Goal: Transaction & Acquisition: Subscribe to service/newsletter

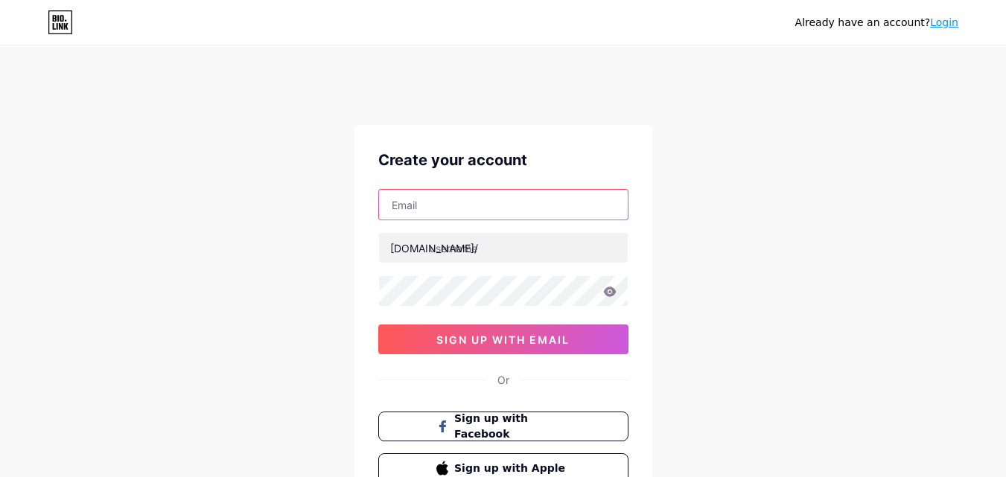
drag, startPoint x: 0, startPoint y: 0, endPoint x: 503, endPoint y: 194, distance: 539.3
click at [503, 194] on input "text" at bounding box center [503, 205] width 249 height 30
type input "[EMAIL_ADDRESS][DOMAIN_NAME]"
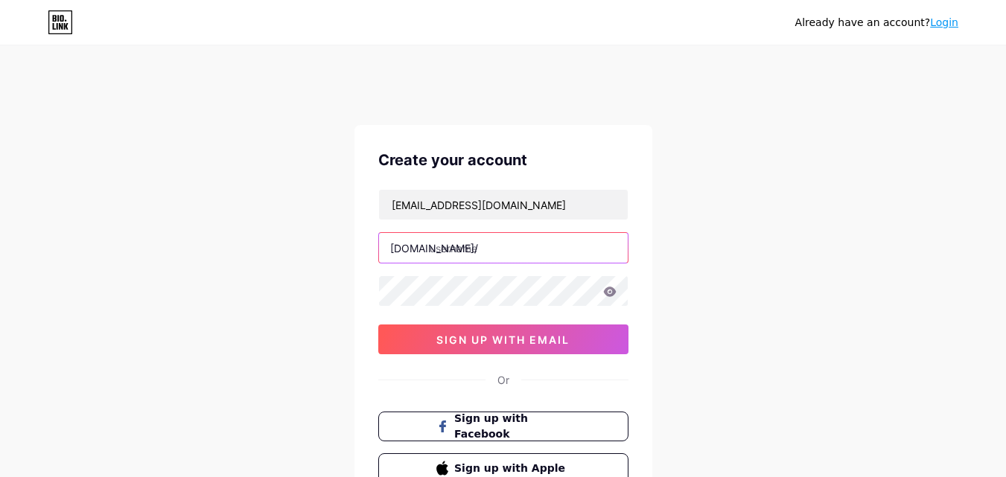
click at [468, 249] on input "text" at bounding box center [503, 248] width 249 height 30
paste input "diamondexch"
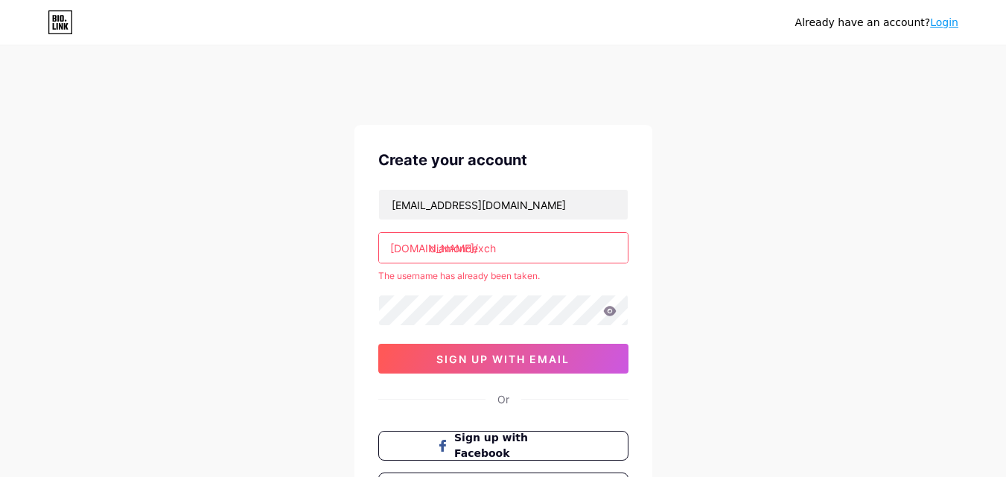
click at [501, 252] on input "diamondexch" at bounding box center [503, 248] width 249 height 30
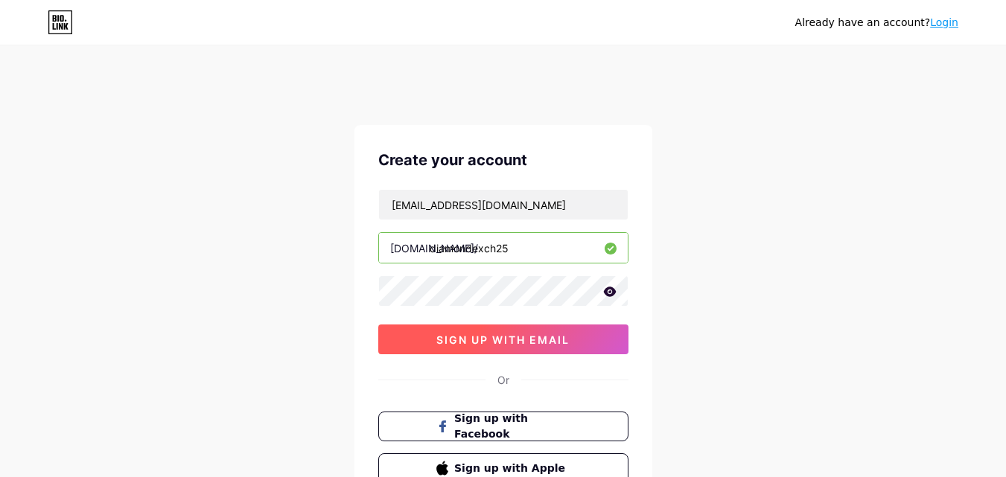
type input "diamondexch25"
click at [514, 348] on button "sign up with email" at bounding box center [503, 340] width 250 height 30
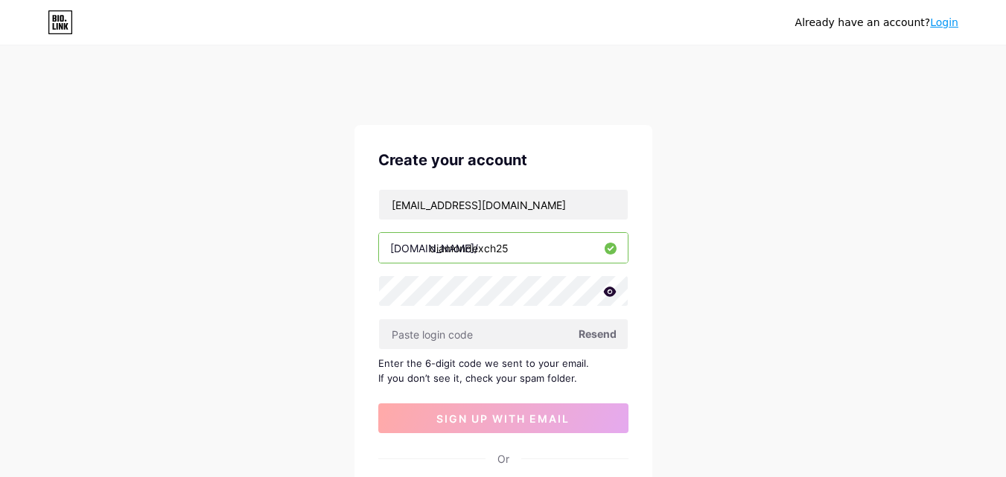
click at [603, 329] on span "Resend" at bounding box center [597, 334] width 38 height 16
click at [459, 339] on input "text" at bounding box center [503, 334] width 249 height 30
click at [598, 326] on span "Resend" at bounding box center [597, 334] width 38 height 16
paste input "803955"
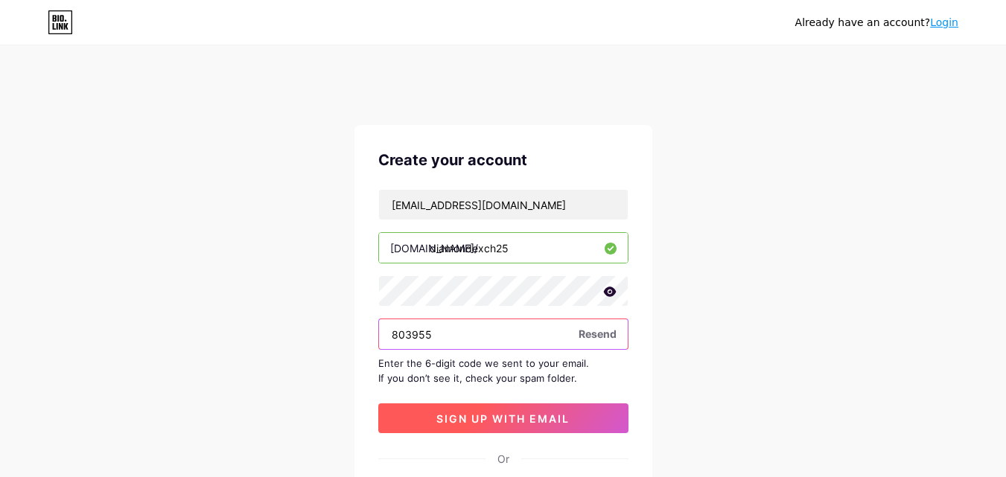
type input "803955"
click at [511, 415] on span "sign up with email" at bounding box center [502, 418] width 133 height 13
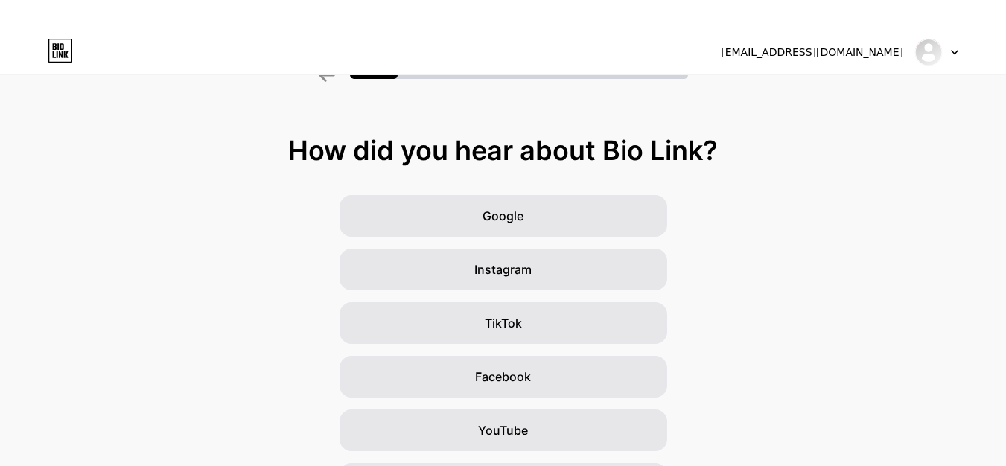
click at [953, 50] on icon at bounding box center [953, 52] width 7 height 5
click at [191, 144] on div "How did you hear about Bio Link?" at bounding box center [502, 150] width 991 height 30
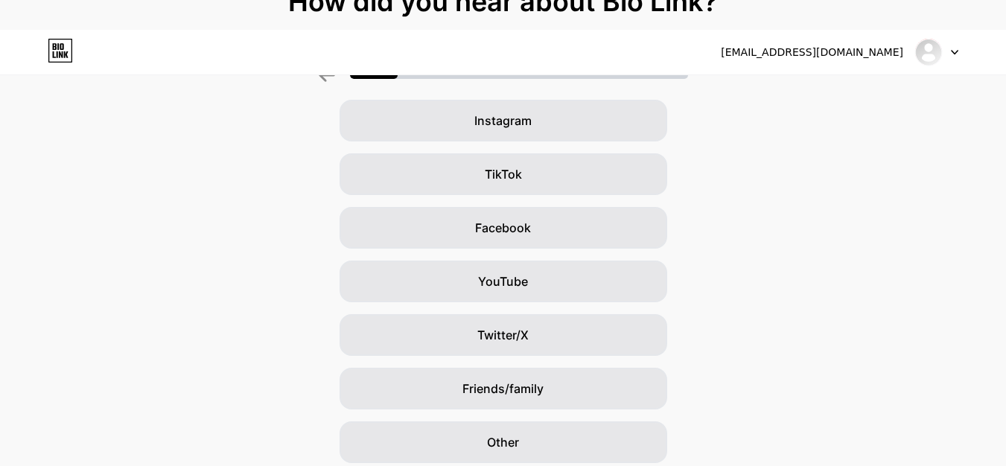
scroll to position [205, 0]
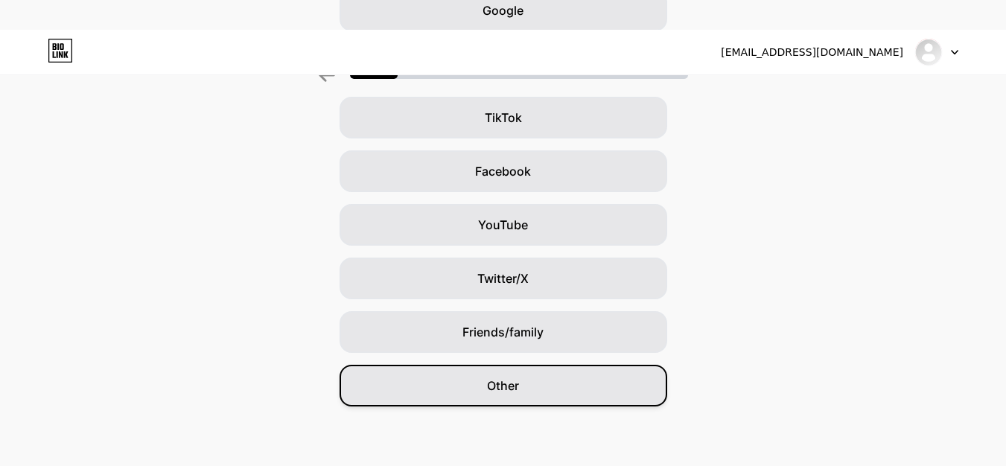
click at [517, 382] on span "Other" at bounding box center [503, 386] width 32 height 18
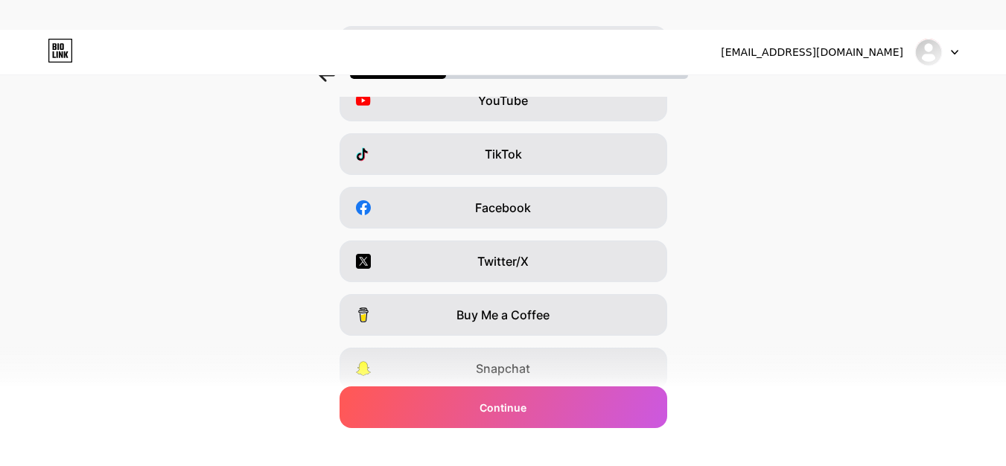
scroll to position [57, 0]
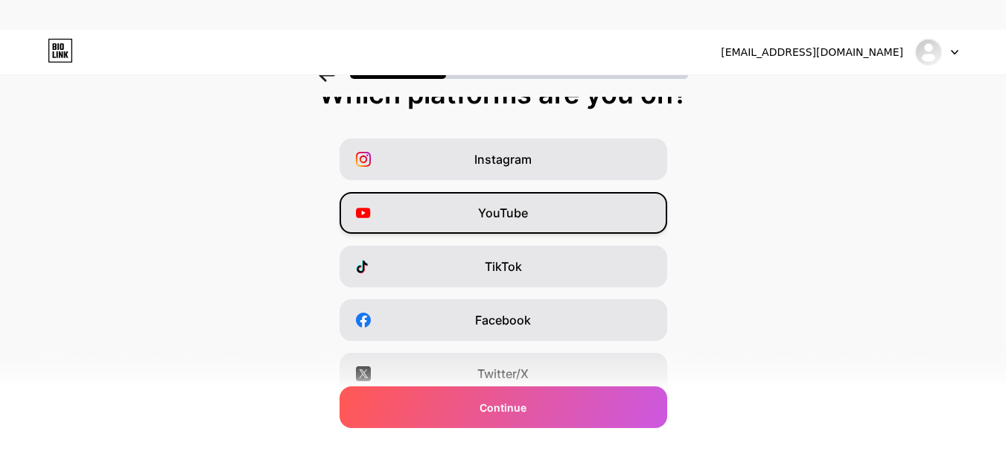
click at [487, 219] on span "YouTube" at bounding box center [503, 213] width 50 height 18
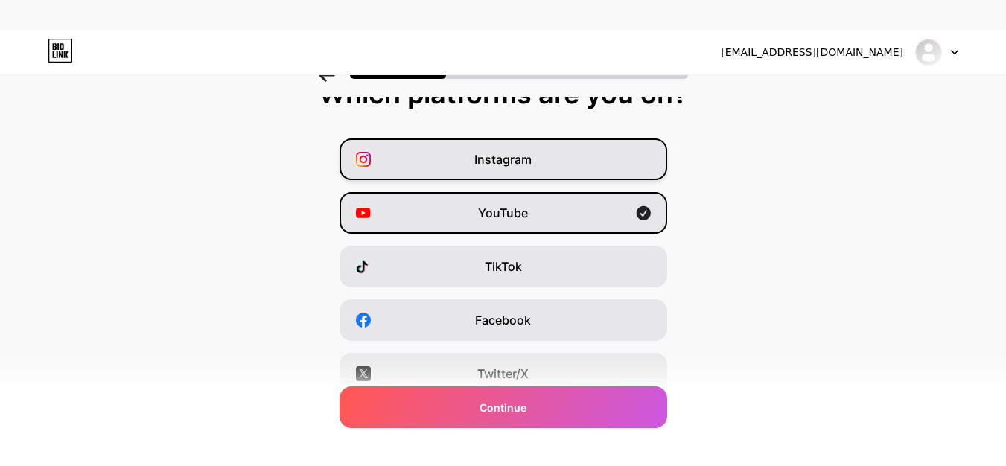
click at [517, 176] on div "Instagram" at bounding box center [502, 159] width 327 height 42
click at [518, 188] on div "Instagram YouTube TikTok Facebook Twitter/X Buy Me a Coffee Snapchat I have a w…" at bounding box center [502, 346] width 991 height 417
click at [520, 192] on div "YouTube" at bounding box center [502, 213] width 327 height 42
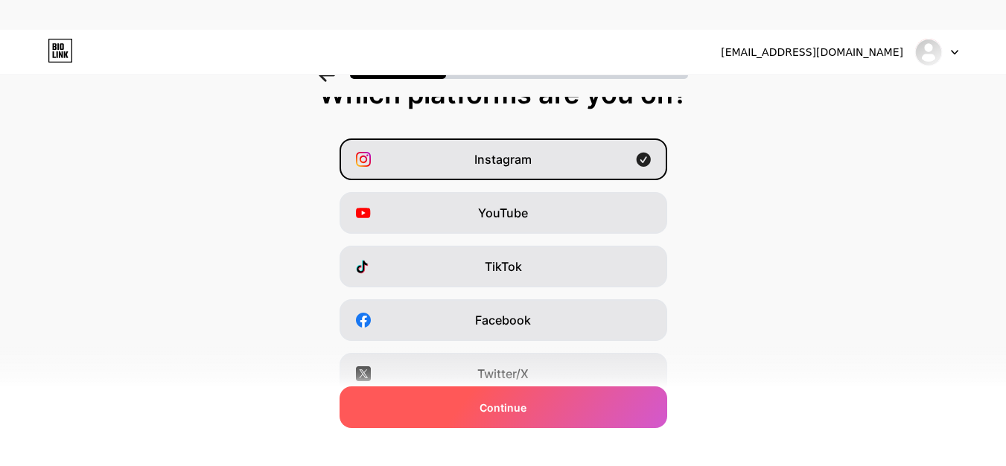
click at [521, 404] on span "Continue" at bounding box center [502, 408] width 47 height 16
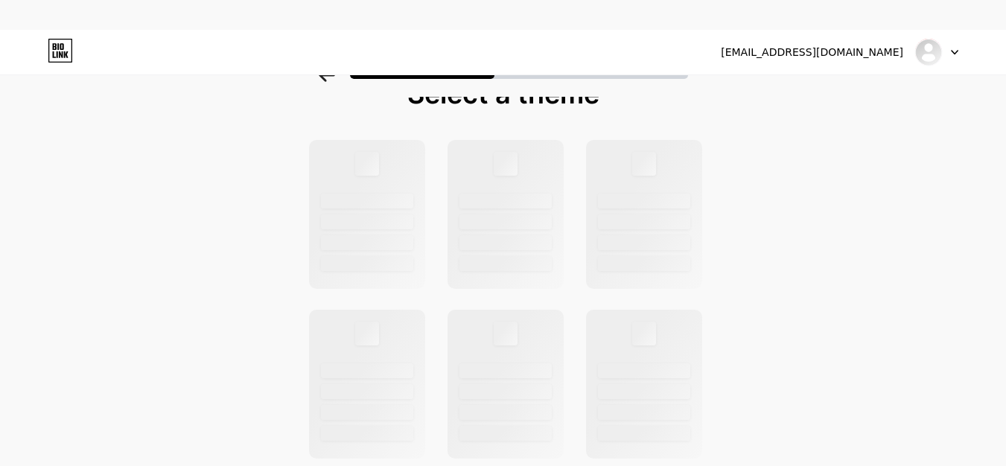
scroll to position [0, 0]
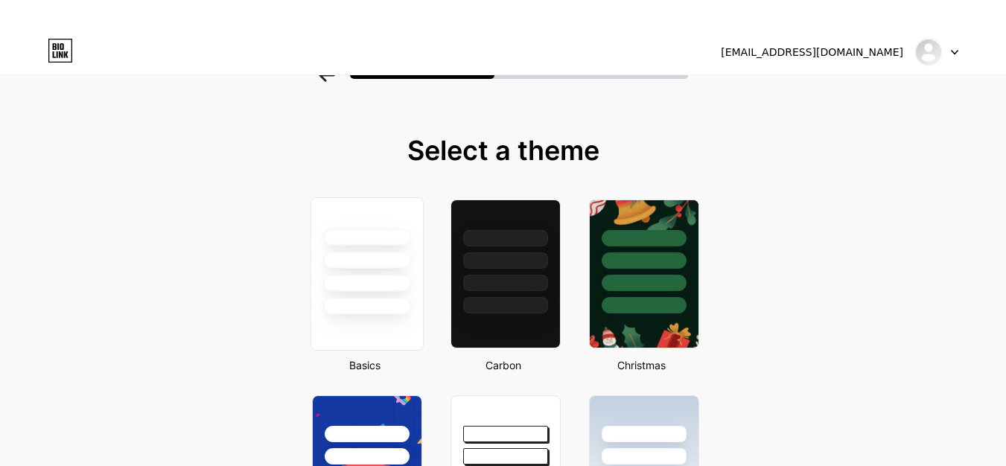
click at [378, 237] on div at bounding box center [366, 236] width 87 height 17
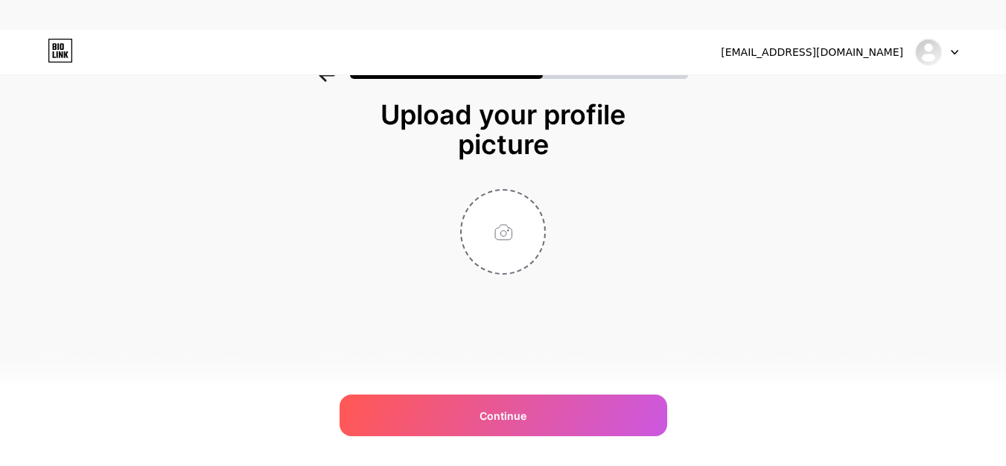
scroll to position [41, 0]
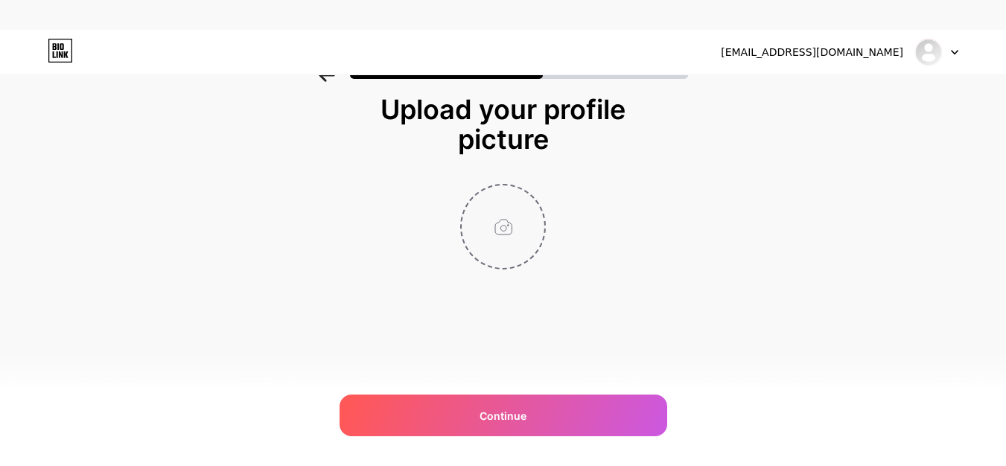
click at [493, 243] on input "file" at bounding box center [502, 226] width 83 height 83
type input "C:\fakepath\Diamond Exchange ID.jpg"
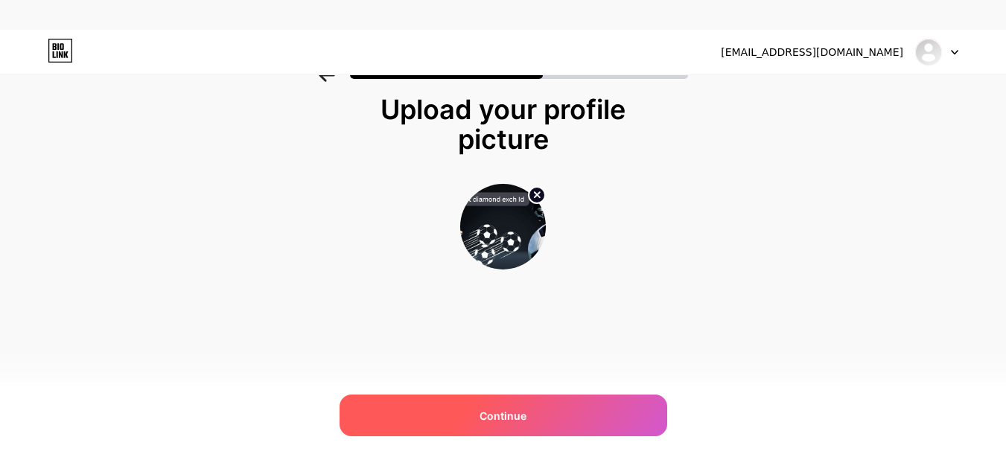
click at [492, 412] on span "Continue" at bounding box center [502, 416] width 47 height 16
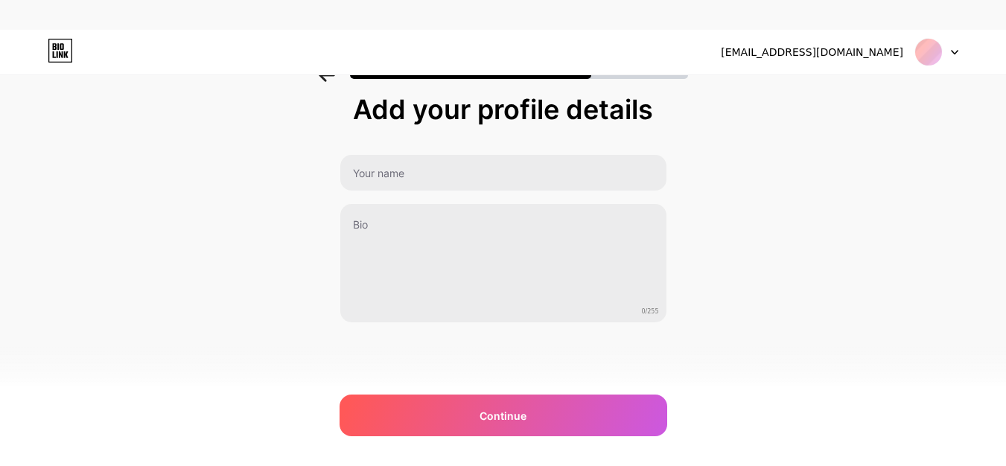
scroll to position [0, 0]
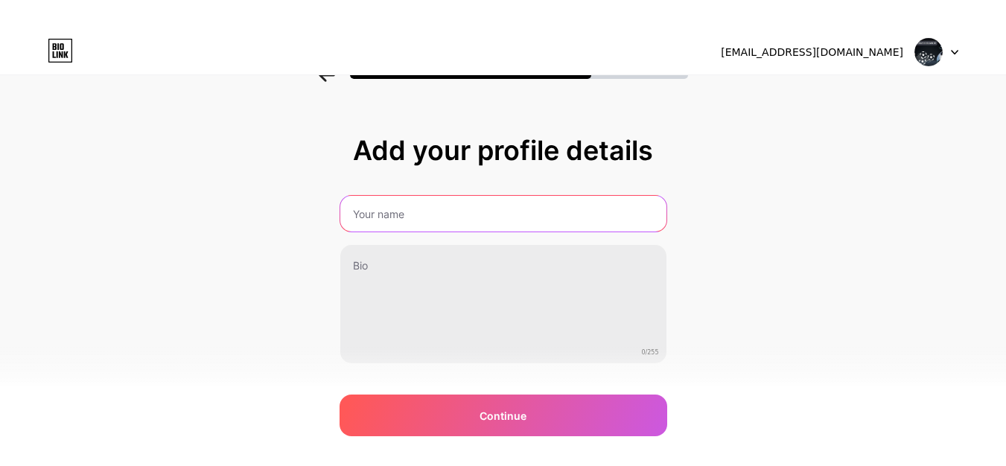
click at [428, 205] on input "text" at bounding box center [503, 214] width 326 height 36
paste input "DiamondExch"
type input "DiamondExch"
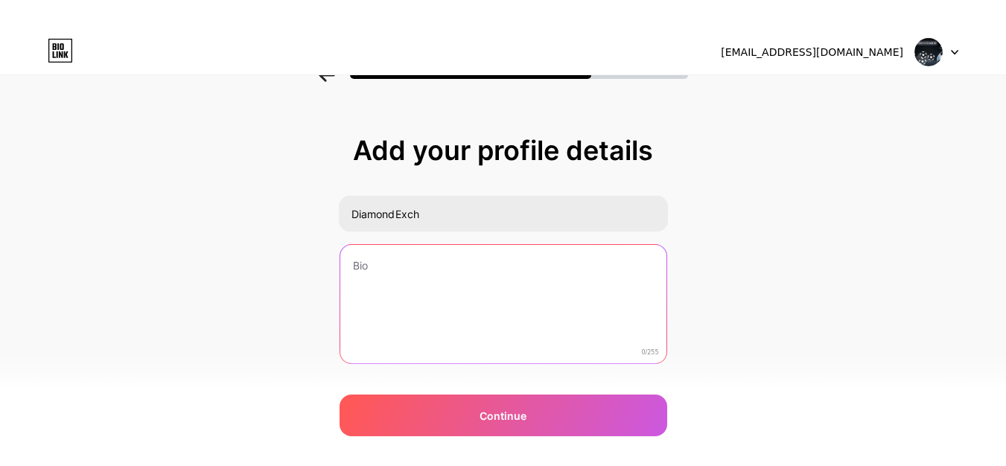
click at [415, 261] on textarea at bounding box center [503, 305] width 326 height 120
click at [454, 275] on textarea at bounding box center [502, 304] width 329 height 121
paste textarea "Diamond Exchange ID is the fastest service I’ve used for getting my Diamond Exc…"
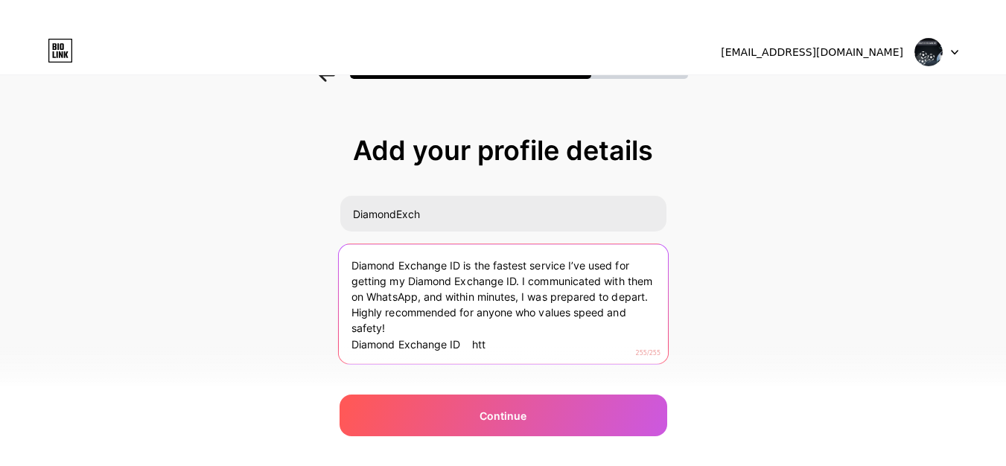
drag, startPoint x: 467, startPoint y: 347, endPoint x: 524, endPoint y: 342, distance: 57.5
click at [524, 342] on textarea "Diamond Exchange ID is the fastest service I’ve used for getting my Diamond Exc…" at bounding box center [502, 304] width 329 height 121
click at [465, 269] on textarea "Diamond Exchange ID is the fastest service I’ve used for getting my Diamond Exc…" at bounding box center [502, 304] width 329 height 121
drag, startPoint x: 472, startPoint y: 345, endPoint x: 287, endPoint y: 345, distance: 184.6
click at [287, 345] on div "Add your profile details DiamondExch Diamond Exchange ID is the fastest service…" at bounding box center [503, 268] width 1006 height 340
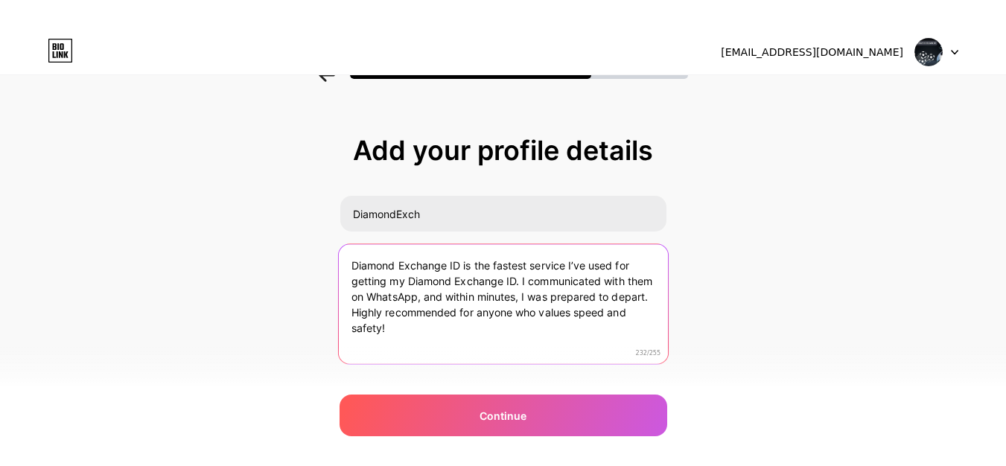
click at [356, 264] on textarea "Diamond Exchange ID is the fastest service I’ve used for getting my Diamond Exc…" at bounding box center [502, 304] width 329 height 121
paste textarea "https://diamond-exch.co"
drag, startPoint x: 588, startPoint y: 263, endPoint x: 478, endPoint y: 264, distance: 110.2
click at [478, 264] on textarea "https://diamond-exch.coDiamond Exchange ID is the fastest service I’ve used for…" at bounding box center [502, 304] width 329 height 121
click at [514, 327] on textarea "https://diamond-exch.coDiamond Exchange ID is the fastest service I’ve used for…" at bounding box center [502, 304] width 329 height 121
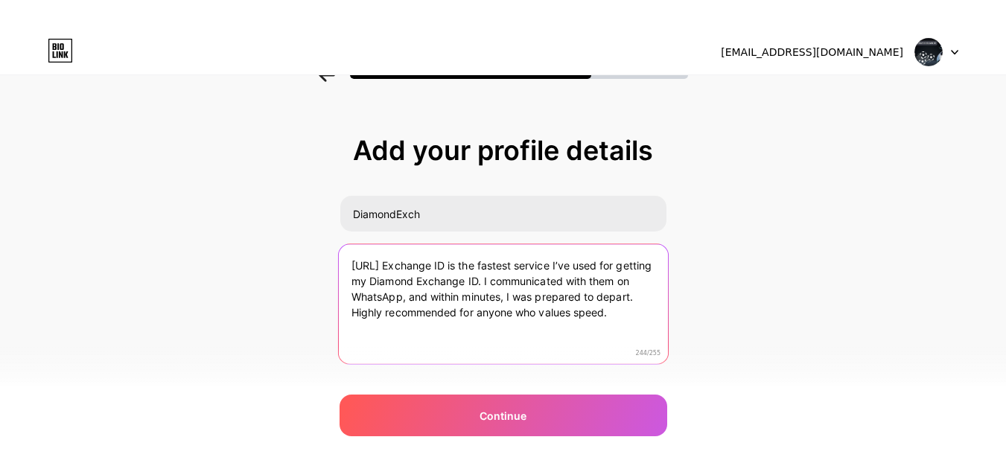
drag, startPoint x: 477, startPoint y: 266, endPoint x: 273, endPoint y: 266, distance: 203.9
click at [273, 266] on div "Add your profile details DiamondExch https://diamond-exch.coDiamond Exchange ID…" at bounding box center [503, 268] width 1006 height 340
paste textarea "https://diamond-exch.co.in/"
click at [464, 266] on textarea "Diamond Exchange ID is the fastest service I’ve used for getting my Diamond Exc…" at bounding box center [502, 304] width 329 height 121
click at [467, 265] on textarea "Diamond Exchange ID is the fastest service I’ve used for getting my Diamond Exc…" at bounding box center [502, 304] width 329 height 121
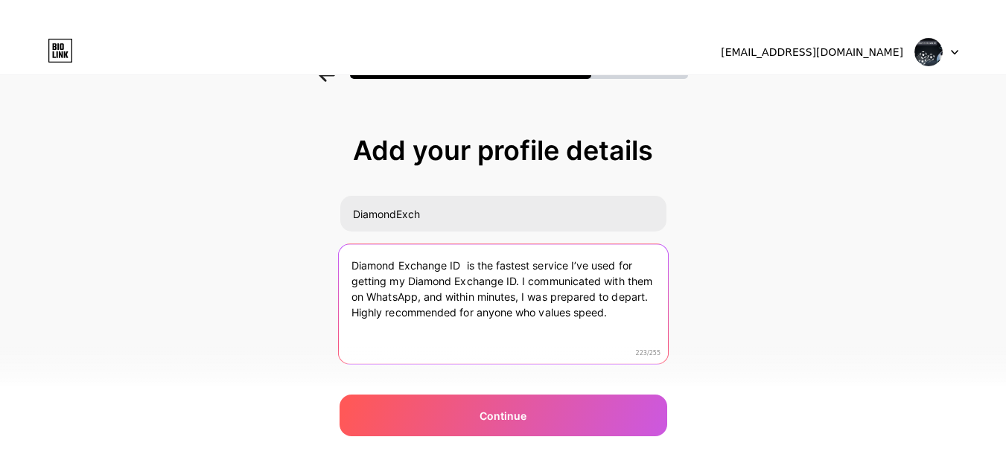
paste textarea "https://diamond-exch.co.in/"
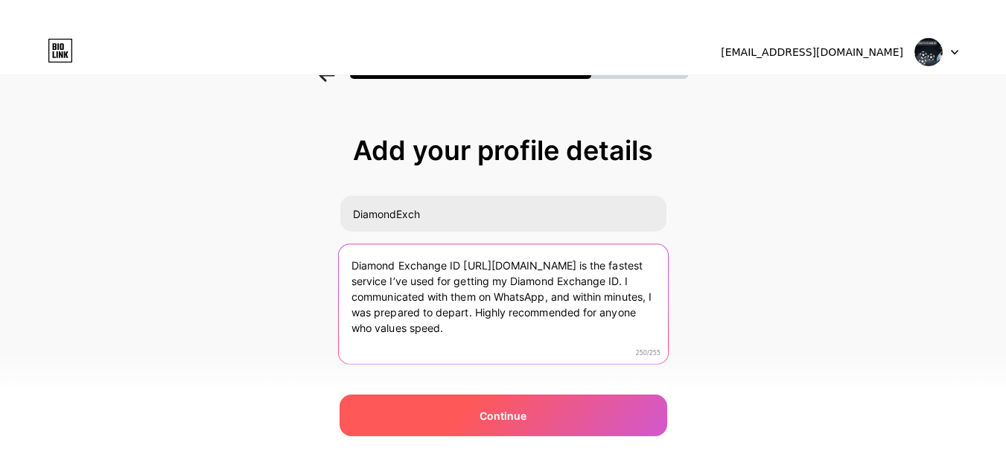
type textarea "Diamond Exchange ID https://diamond-exch.co.in/ is the fastest service I’ve use…"
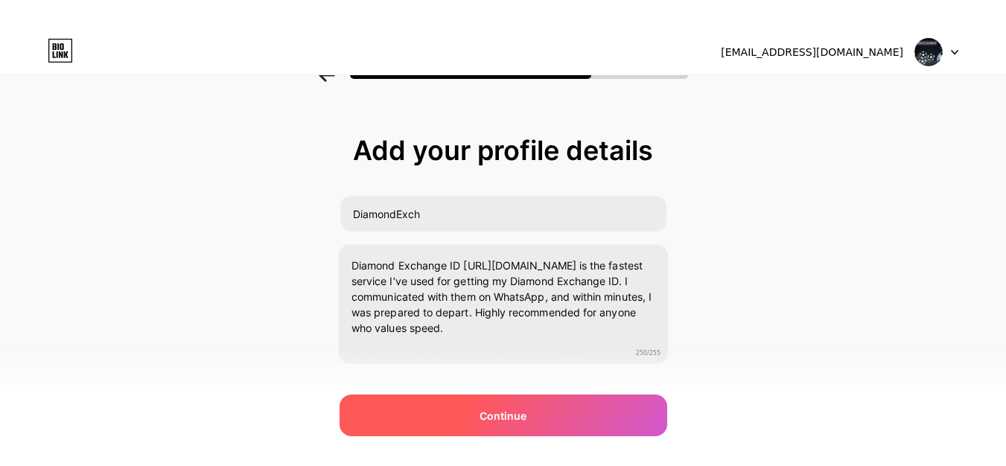
click at [535, 420] on div "Continue" at bounding box center [502, 415] width 327 height 42
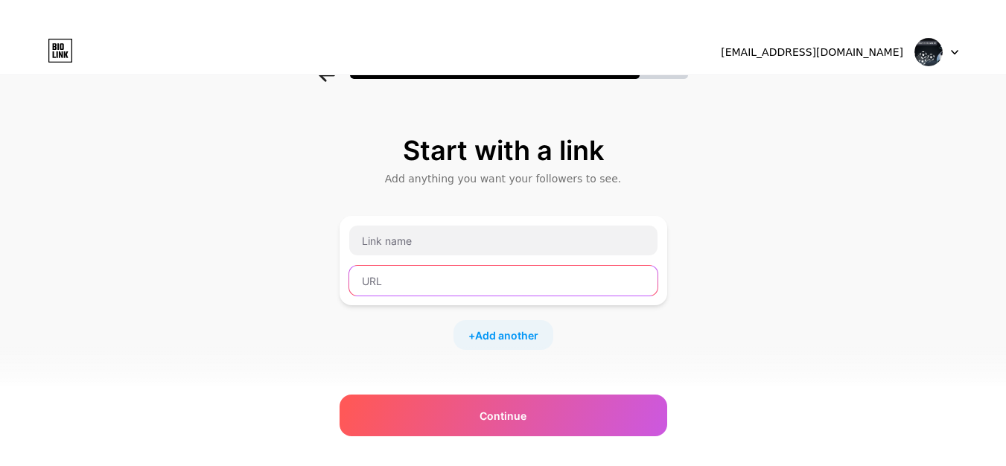
click at [413, 270] on input "text" at bounding box center [503, 281] width 308 height 30
paste input "https://diamond-exch.co.in/"
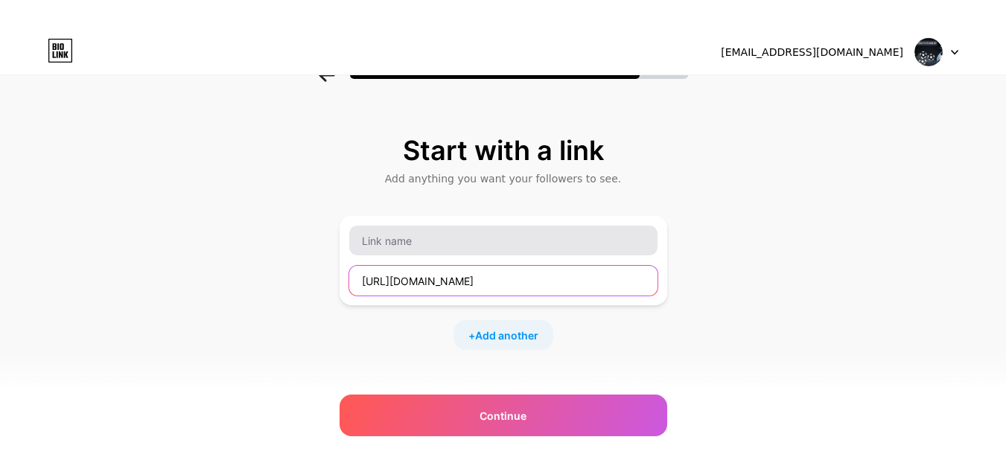
type input "https://diamond-exch.co.in/"
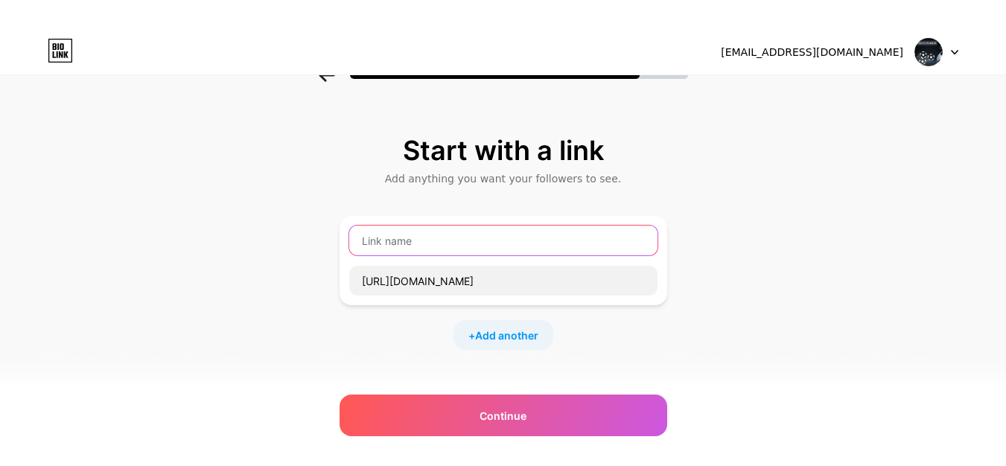
click at [419, 245] on input "text" at bounding box center [503, 241] width 308 height 30
paste input "DiamondExch"
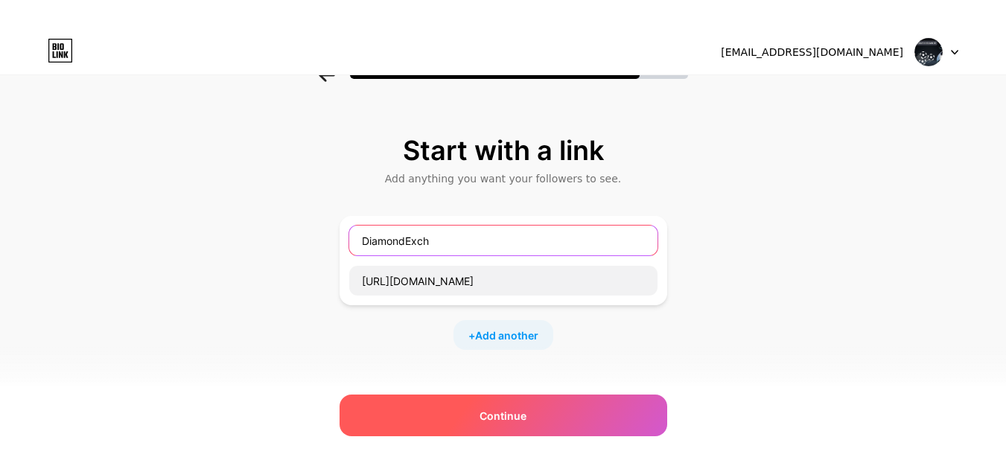
type input "DiamondExch"
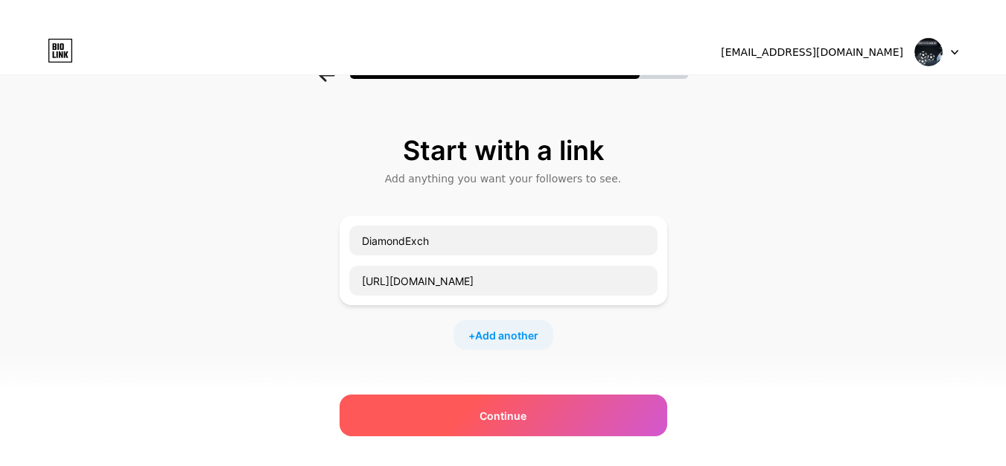
click at [483, 417] on div "Continue" at bounding box center [502, 415] width 327 height 42
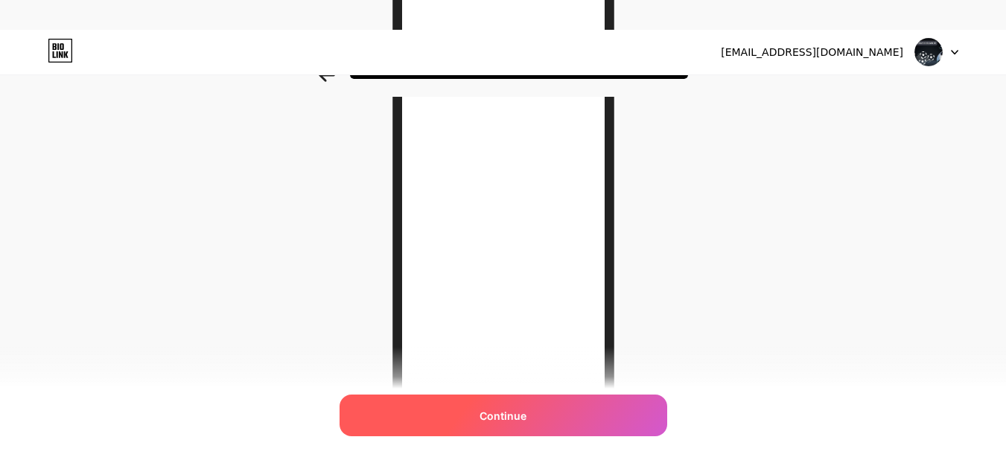
scroll to position [223, 0]
click at [522, 404] on div "Continue" at bounding box center [502, 415] width 327 height 42
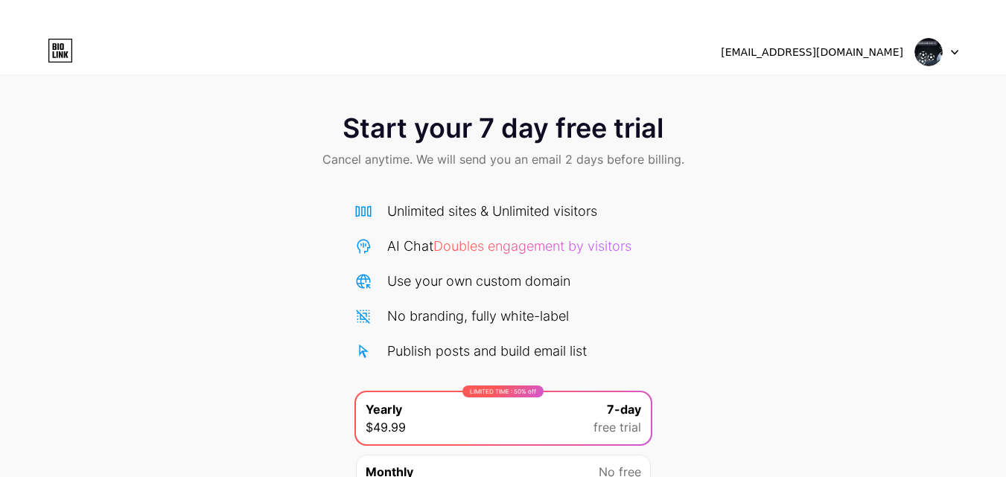
click at [949, 45] on div at bounding box center [936, 52] width 43 height 27
click at [790, 250] on div "Start your 7 day free trial Cancel anytime. We will send you an email 2 days be…" at bounding box center [503, 333] width 1006 height 471
click at [443, 130] on span "Start your 7 day free trial" at bounding box center [502, 128] width 321 height 30
click at [71, 60] on icon at bounding box center [60, 50] width 23 height 23
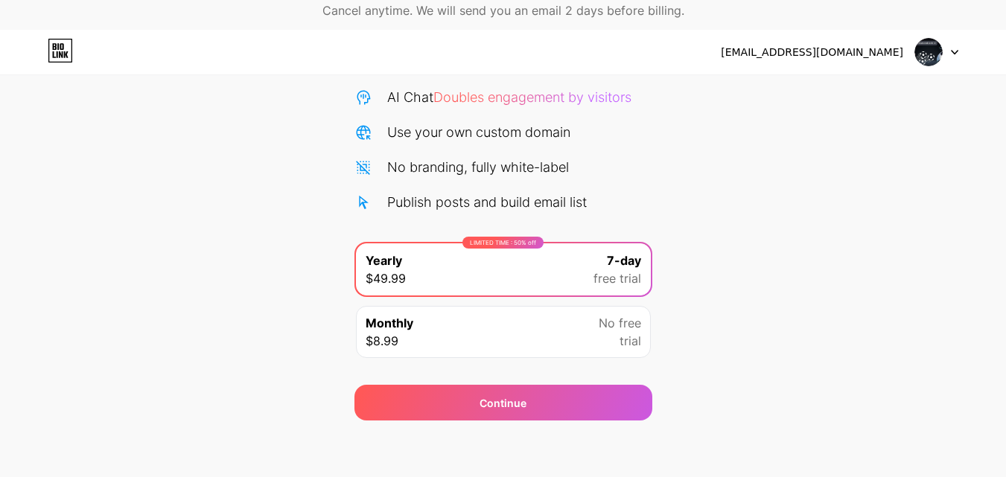
scroll to position [152, 0]
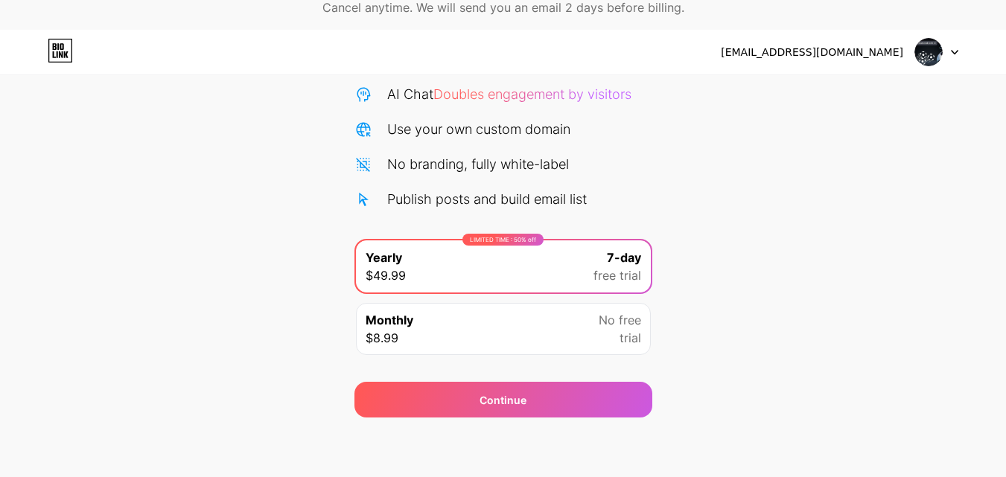
click at [456, 324] on div "Monthly $8.99 No free trial" at bounding box center [503, 329] width 295 height 52
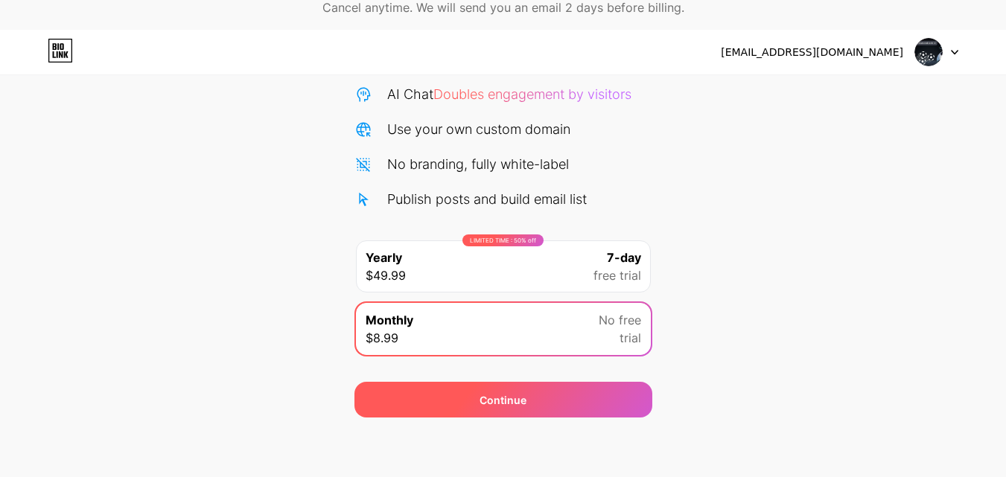
click at [465, 393] on div "Continue" at bounding box center [503, 400] width 298 height 36
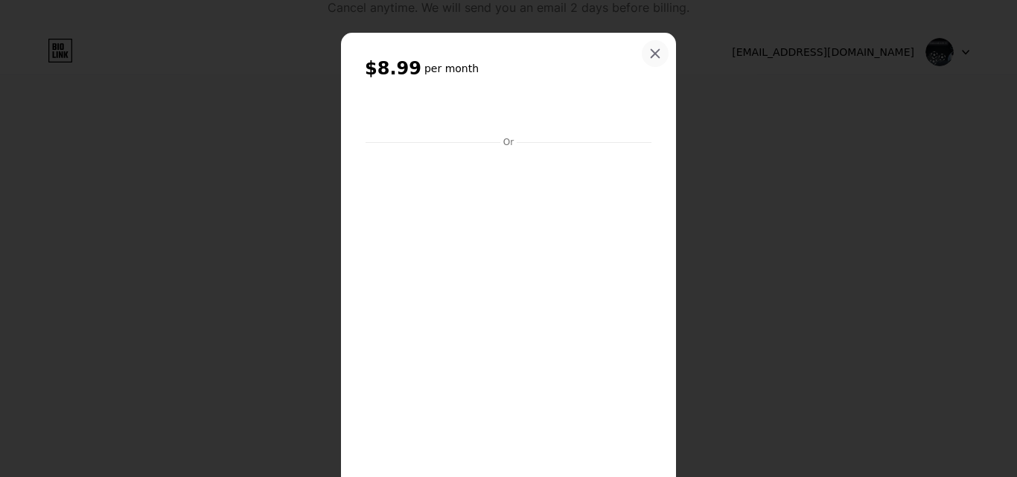
click at [653, 52] on icon at bounding box center [655, 54] width 12 height 12
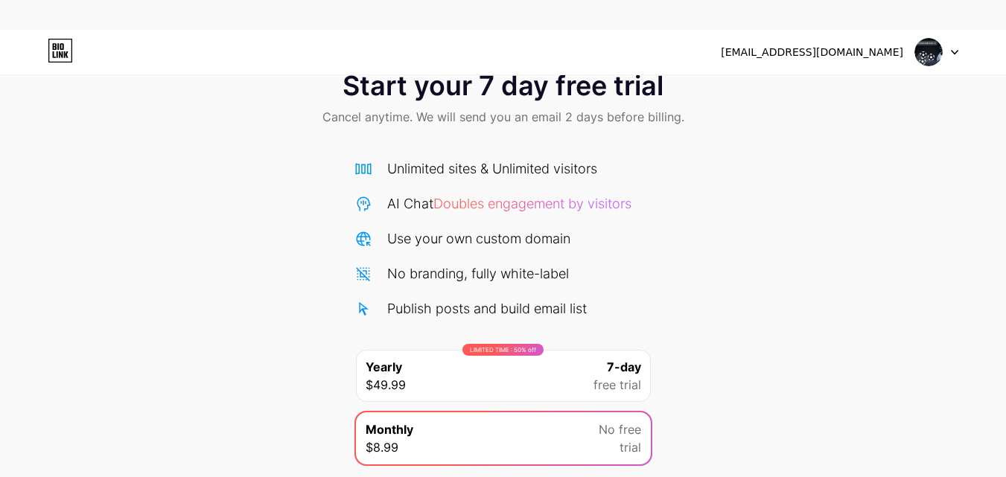
scroll to position [0, 0]
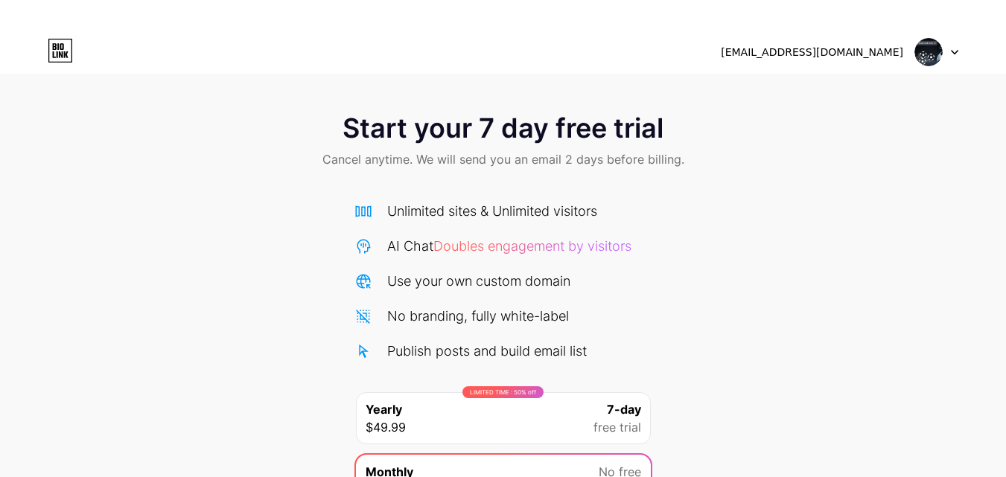
click at [894, 57] on div "[EMAIL_ADDRESS][DOMAIN_NAME]" at bounding box center [811, 53] width 182 height 16
click at [924, 51] on img at bounding box center [928, 52] width 28 height 28
click at [809, 51] on div "[EMAIL_ADDRESS][DOMAIN_NAME]" at bounding box center [811, 53] width 182 height 16
click at [204, 117] on div "Start your 7 day free trial Cancel anytime. We will send you an email 2 days be…" at bounding box center [503, 142] width 1006 height 88
click at [63, 51] on icon at bounding box center [60, 51] width 25 height 24
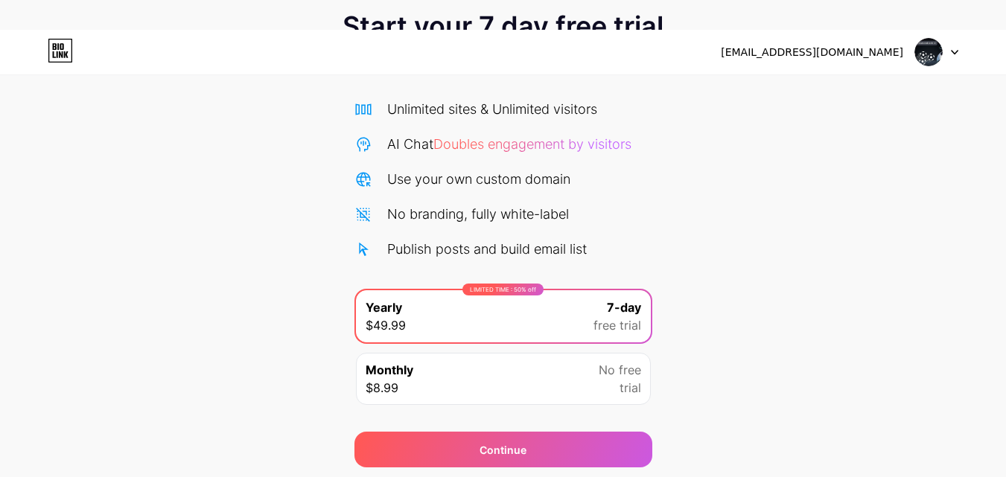
scroll to position [152, 0]
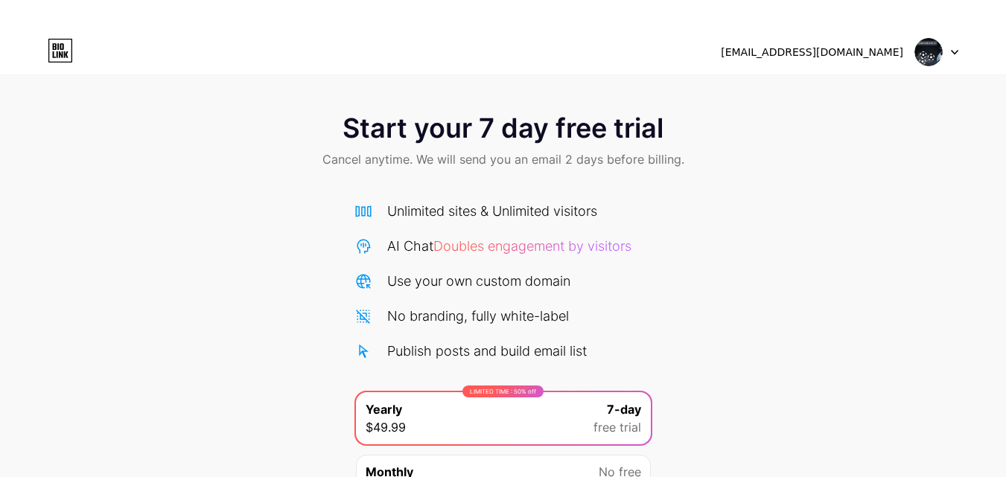
click at [514, 160] on span "Cancel anytime. We will send you an email 2 days before billing." at bounding box center [503, 159] width 362 height 18
click at [951, 47] on div at bounding box center [936, 52] width 43 height 27
click at [951, 51] on icon at bounding box center [954, 53] width 6 height 4
click at [955, 57] on div at bounding box center [936, 52] width 43 height 27
click at [822, 99] on li "Logout" at bounding box center [865, 91] width 185 height 40
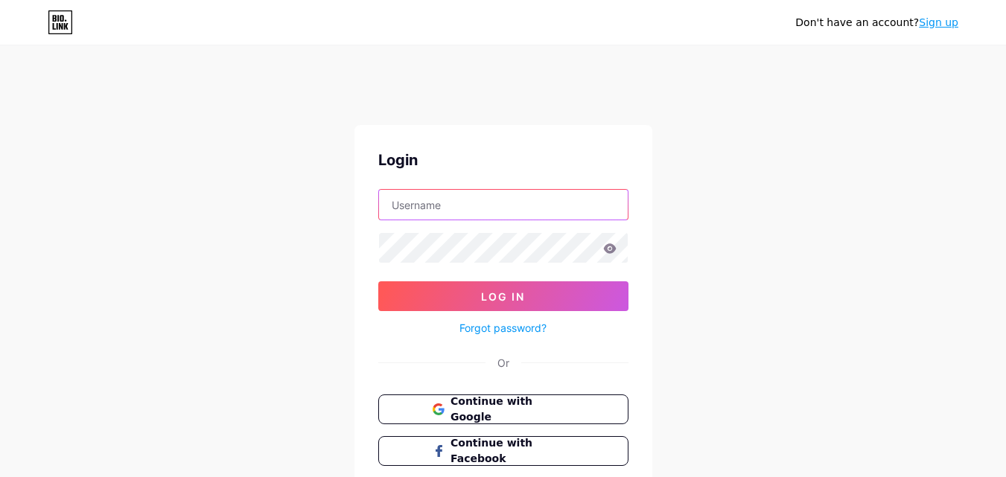
type input "[EMAIL_ADDRESS][DOMAIN_NAME]"
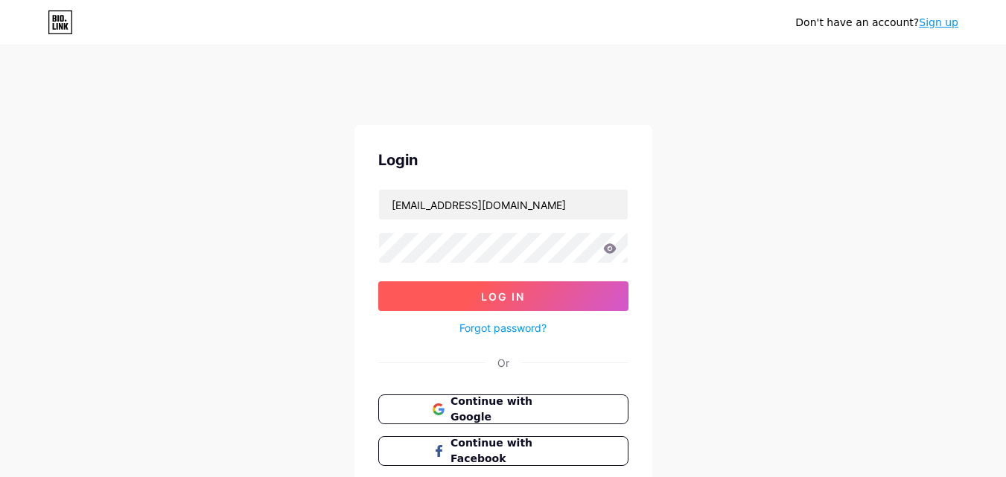
click at [452, 304] on button "Log In" at bounding box center [503, 296] width 250 height 30
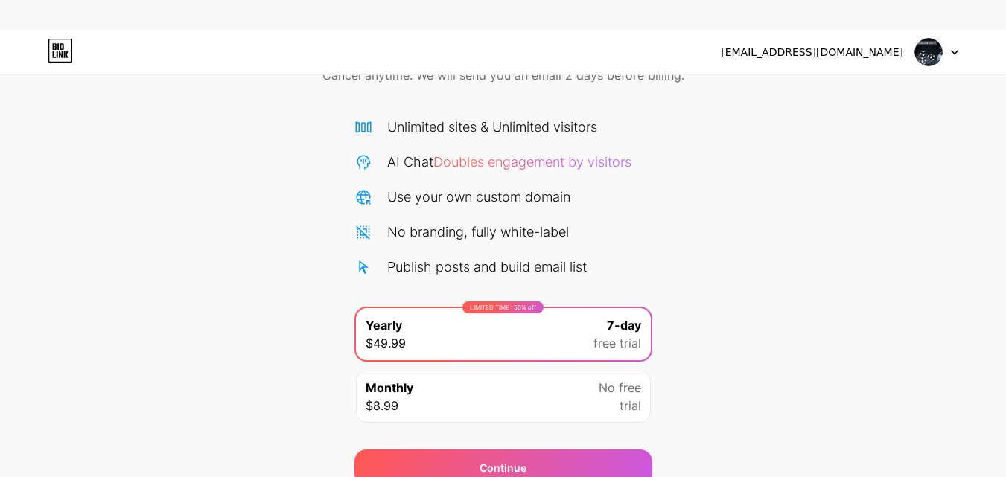
scroll to position [152, 0]
